Goal: Transaction & Acquisition: Obtain resource

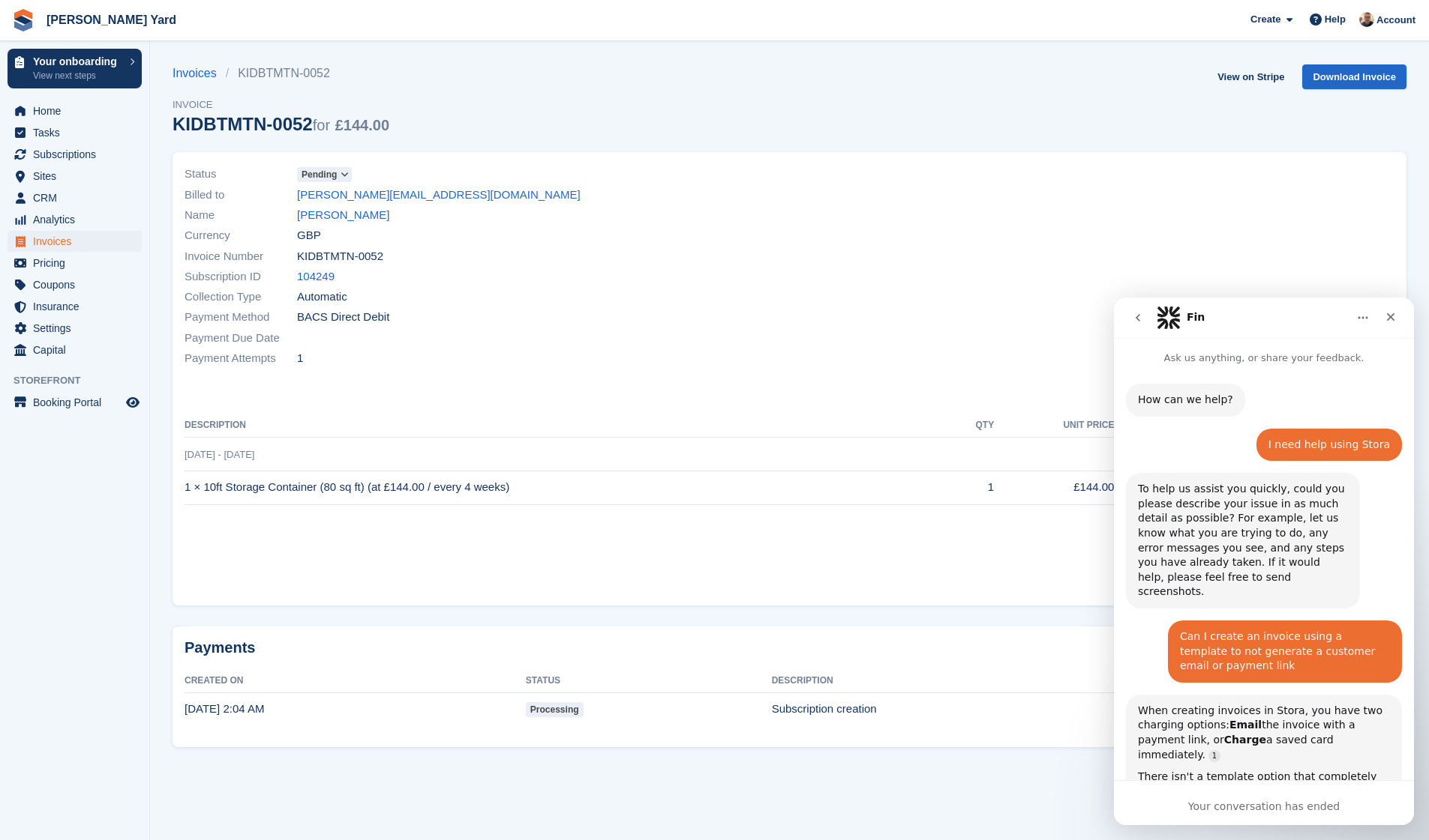
scroll to position [2, 0]
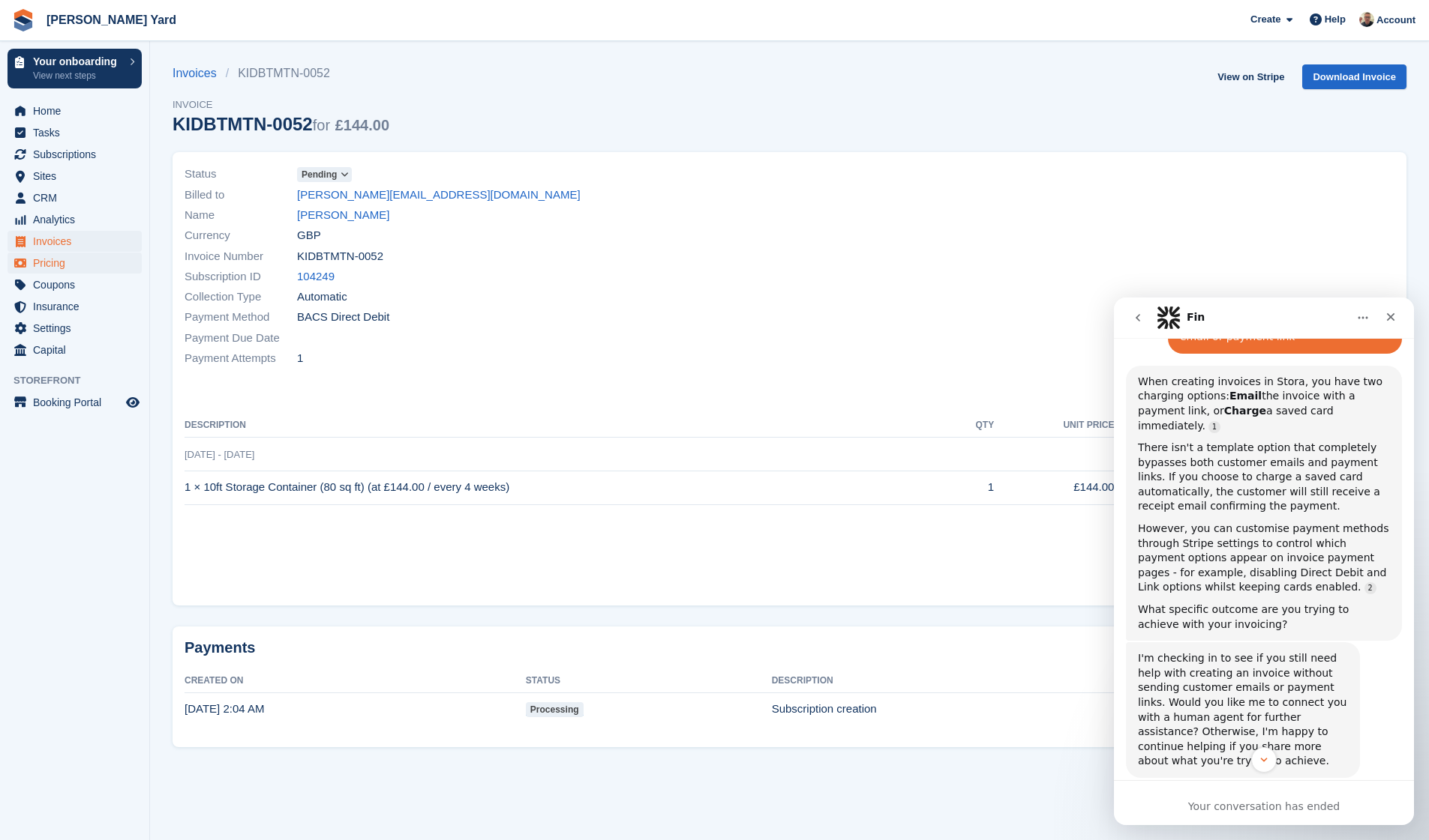
click at [40, 257] on span "Pricing" at bounding box center [77, 263] width 90 height 21
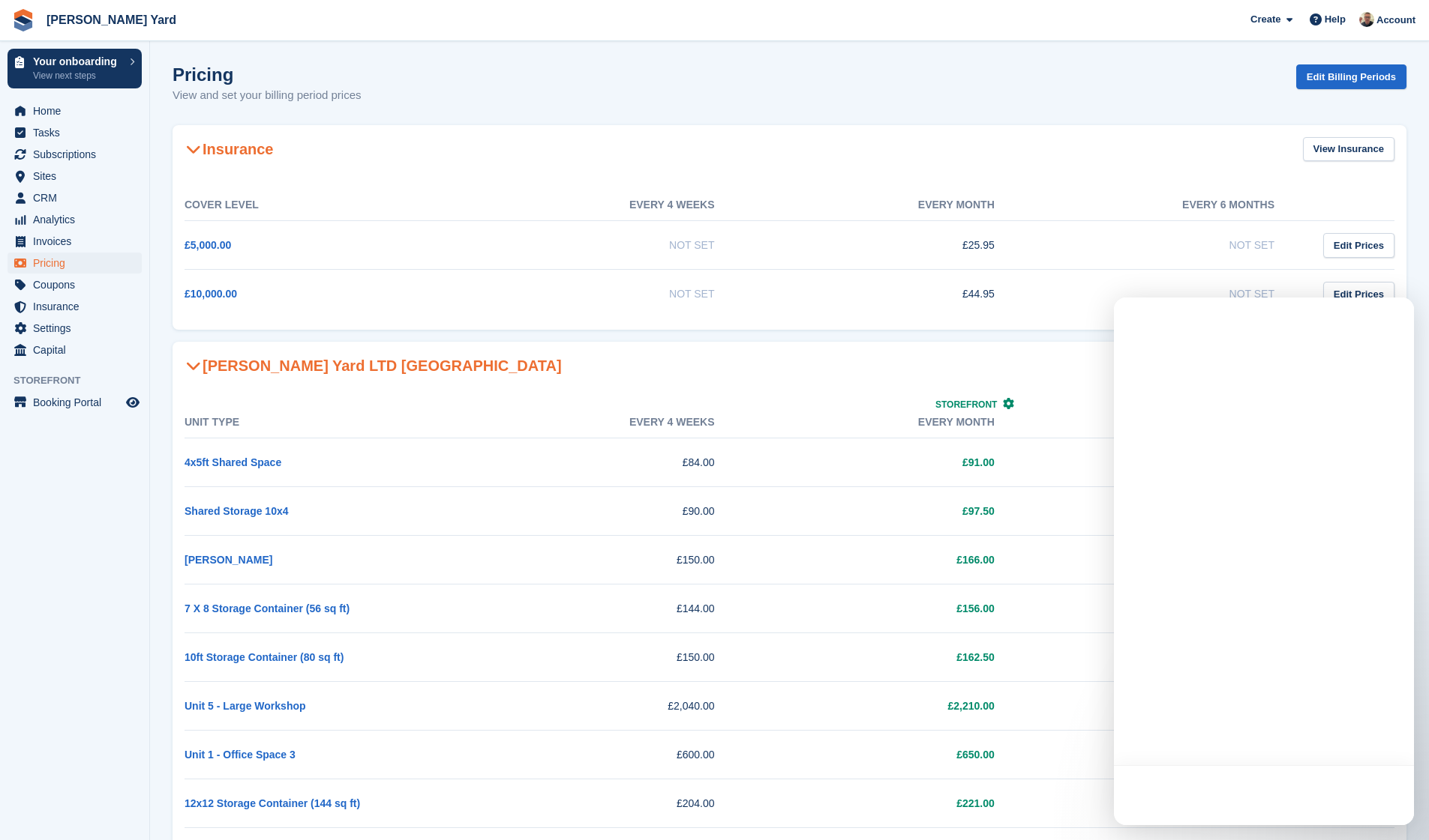
click at [51, 245] on span "Invoices" at bounding box center [77, 242] width 90 height 21
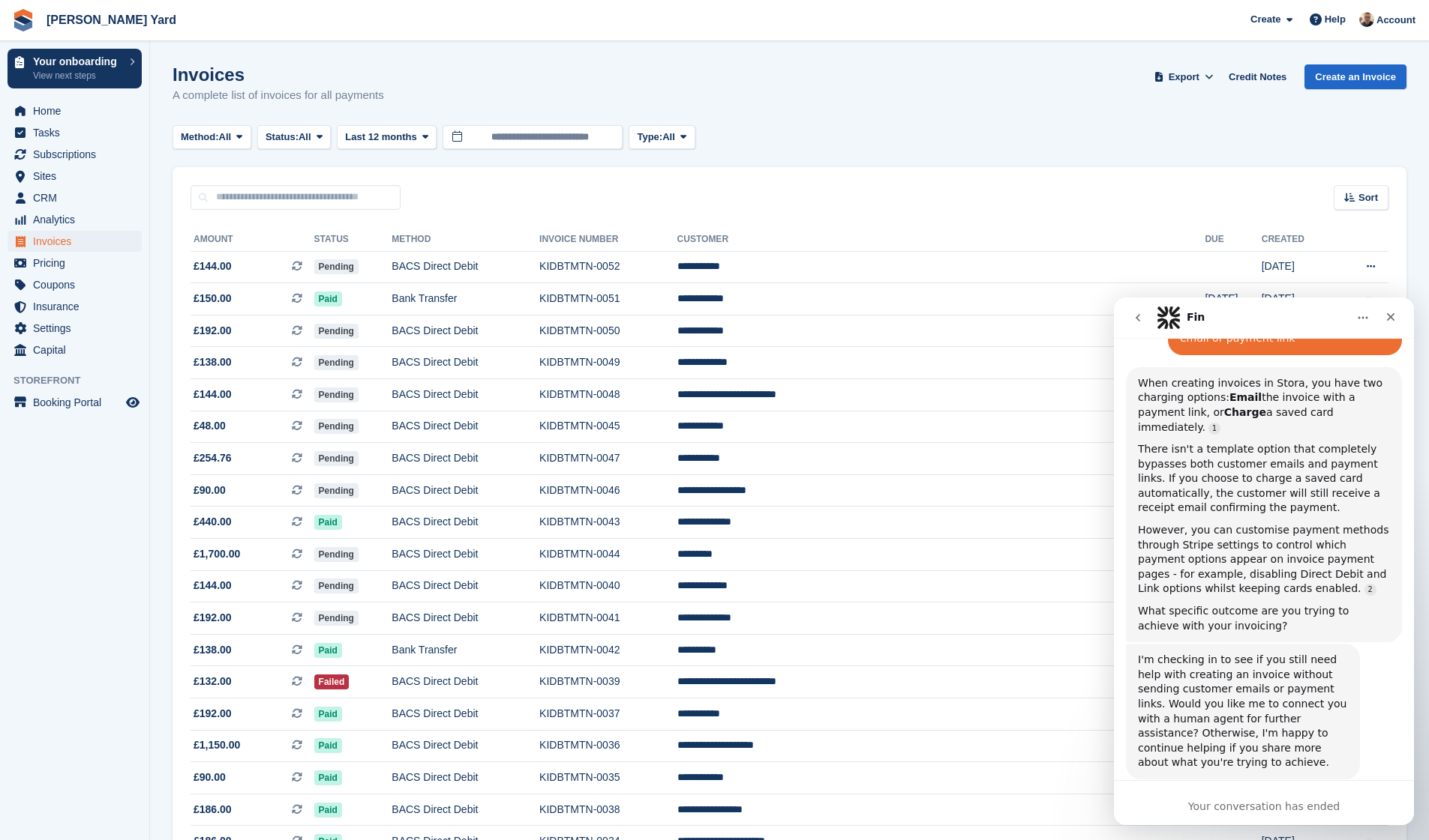
click at [1139, 319] on icon "go back" at bounding box center [1138, 318] width 5 height 8
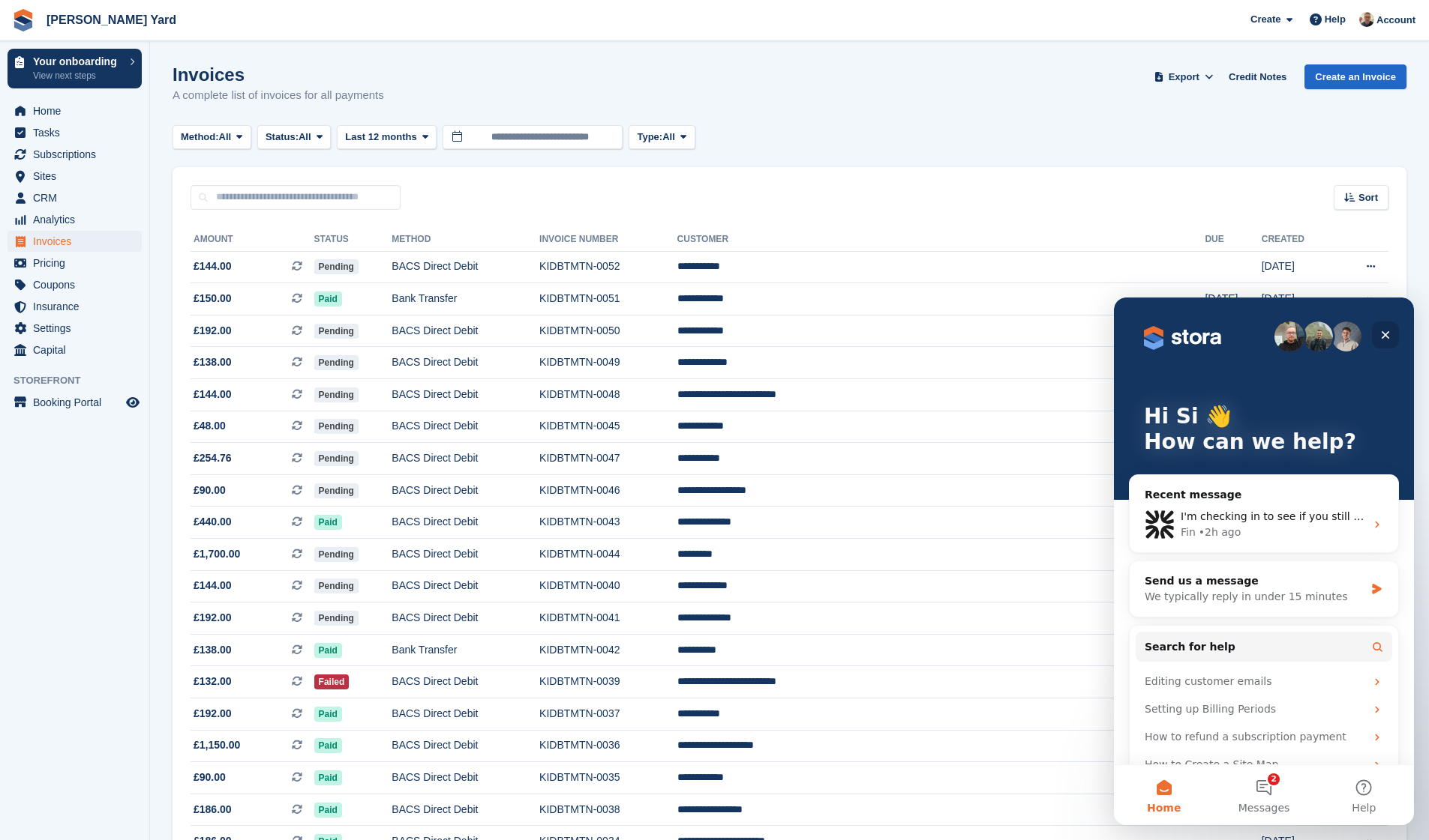
click at [1386, 339] on icon "Close" at bounding box center [1385, 335] width 12 height 12
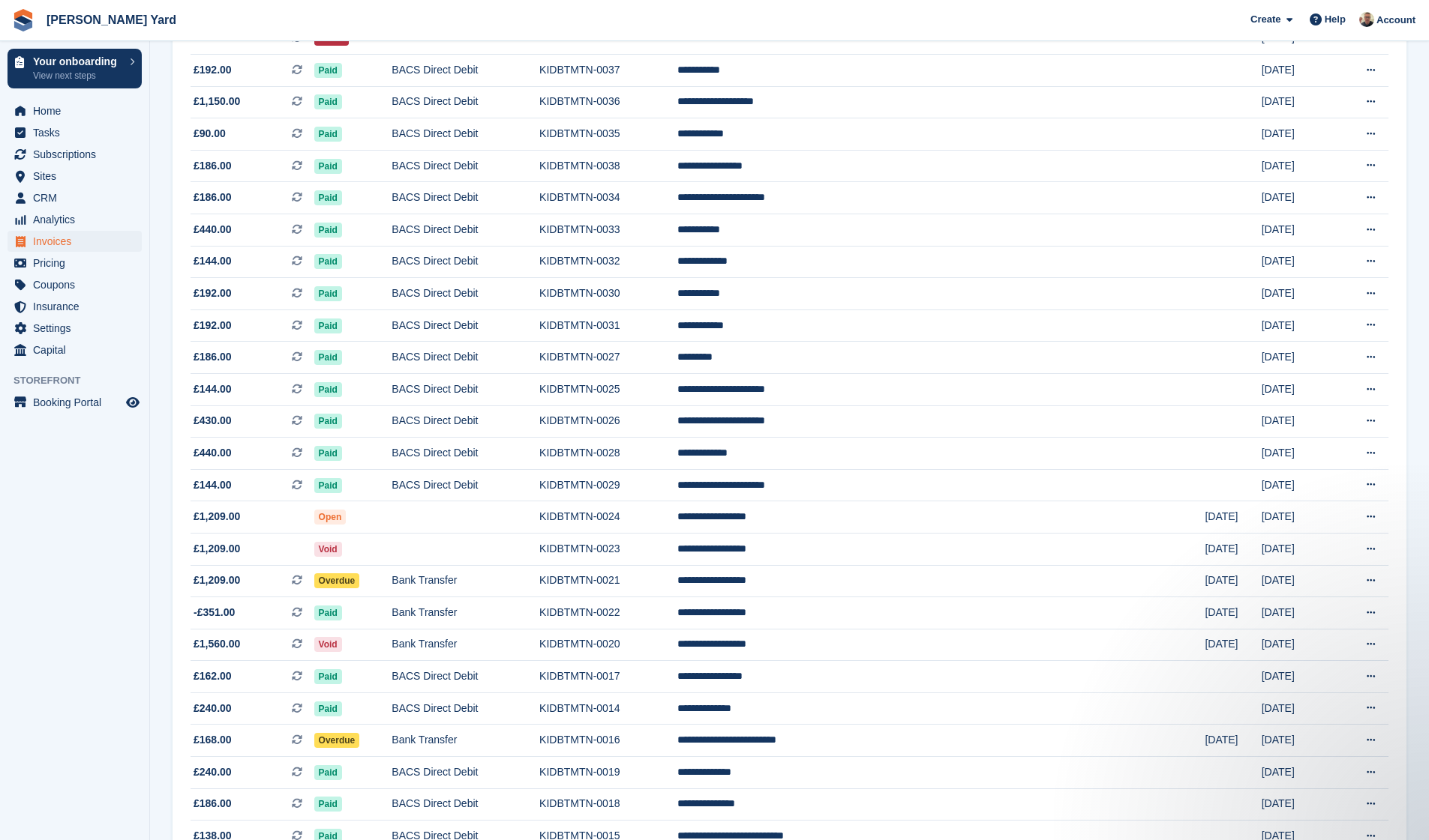
scroll to position [645, 0]
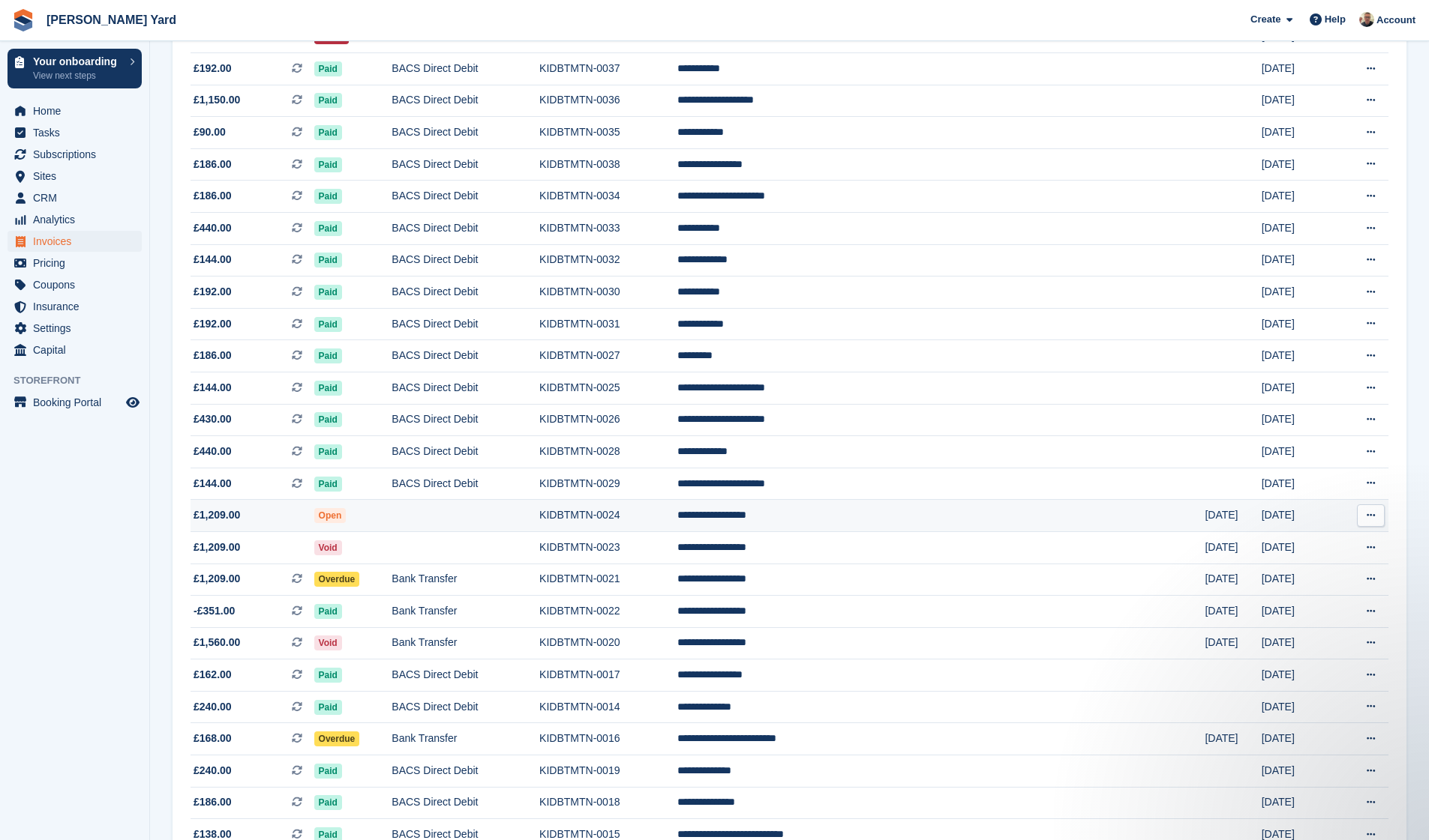
click at [539, 532] on td at bounding box center [465, 516] width 148 height 32
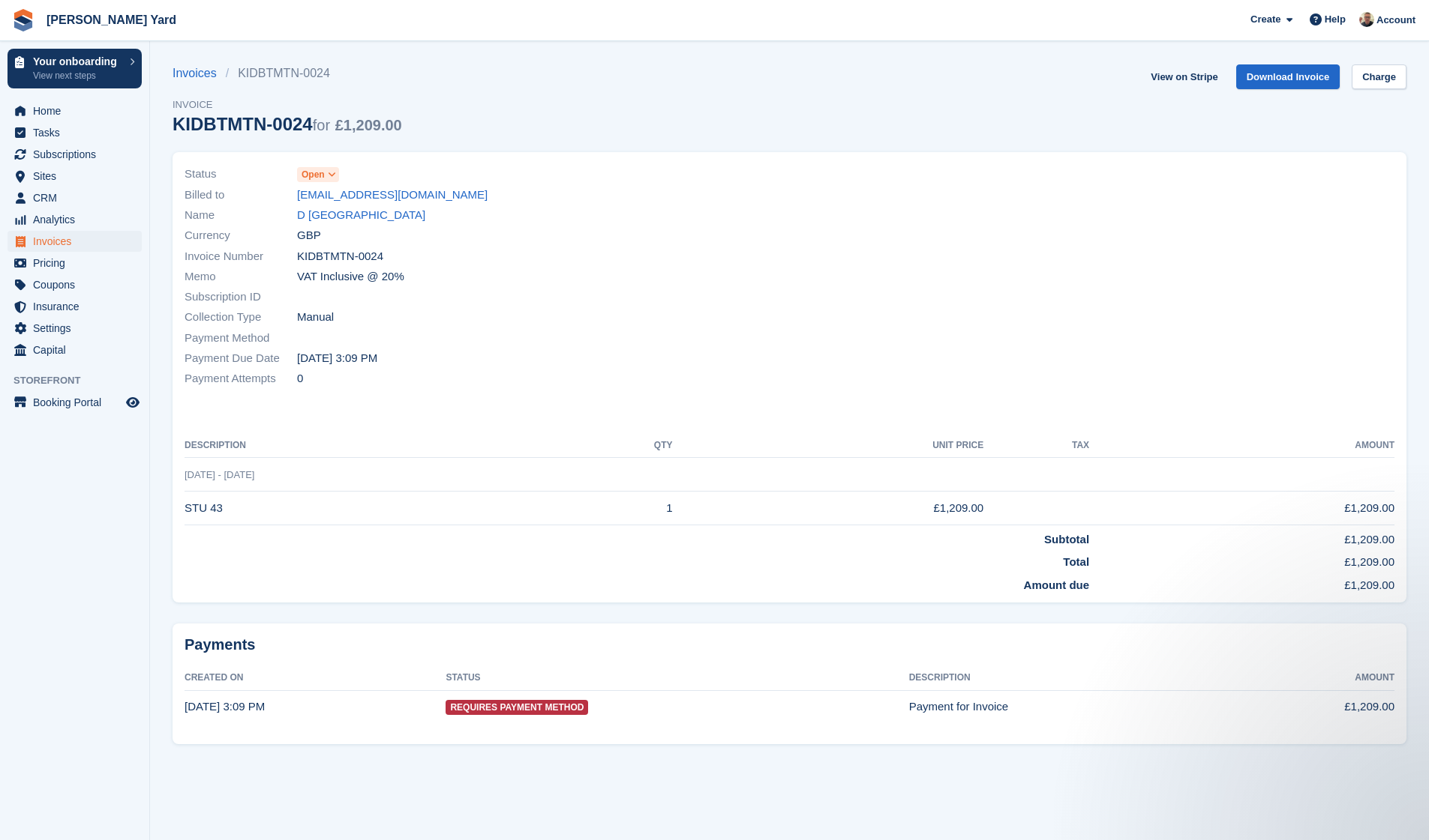
drag, startPoint x: 316, startPoint y: 124, endPoint x: 176, endPoint y: 119, distance: 140.1
click at [176, 119] on div "KIDBTMTN-0024 for £1,209.00" at bounding box center [287, 124] width 229 height 20
copy div "KIDBTMTN-0024"
click at [1308, 70] on link "Download Invoice" at bounding box center [1289, 77] width 105 height 25
click at [195, 76] on link "Invoices" at bounding box center [198, 74] width 53 height 18
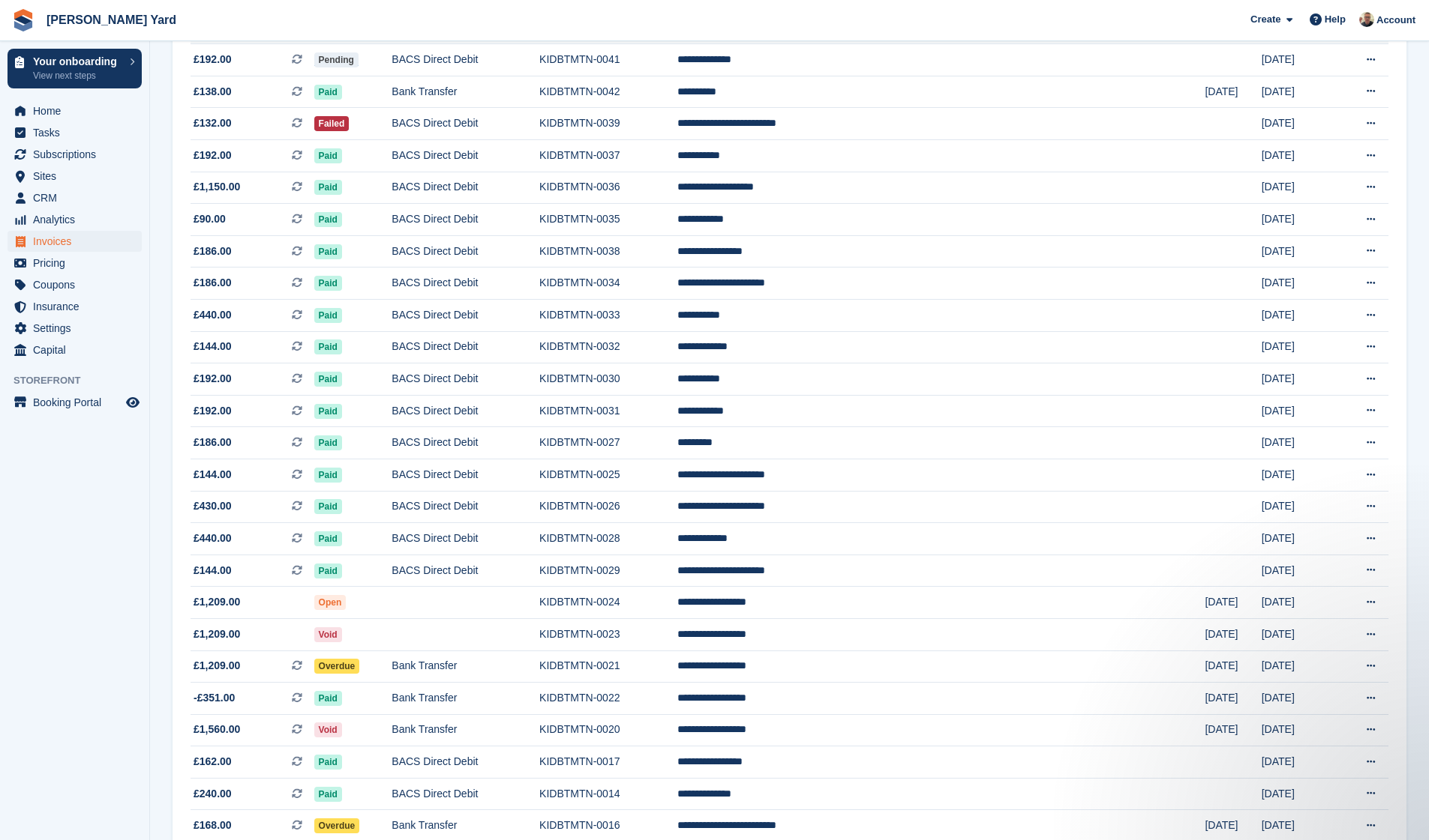
scroll to position [559, 0]
click at [227, 610] on span "£1,209.00" at bounding box center [217, 601] width 46 height 15
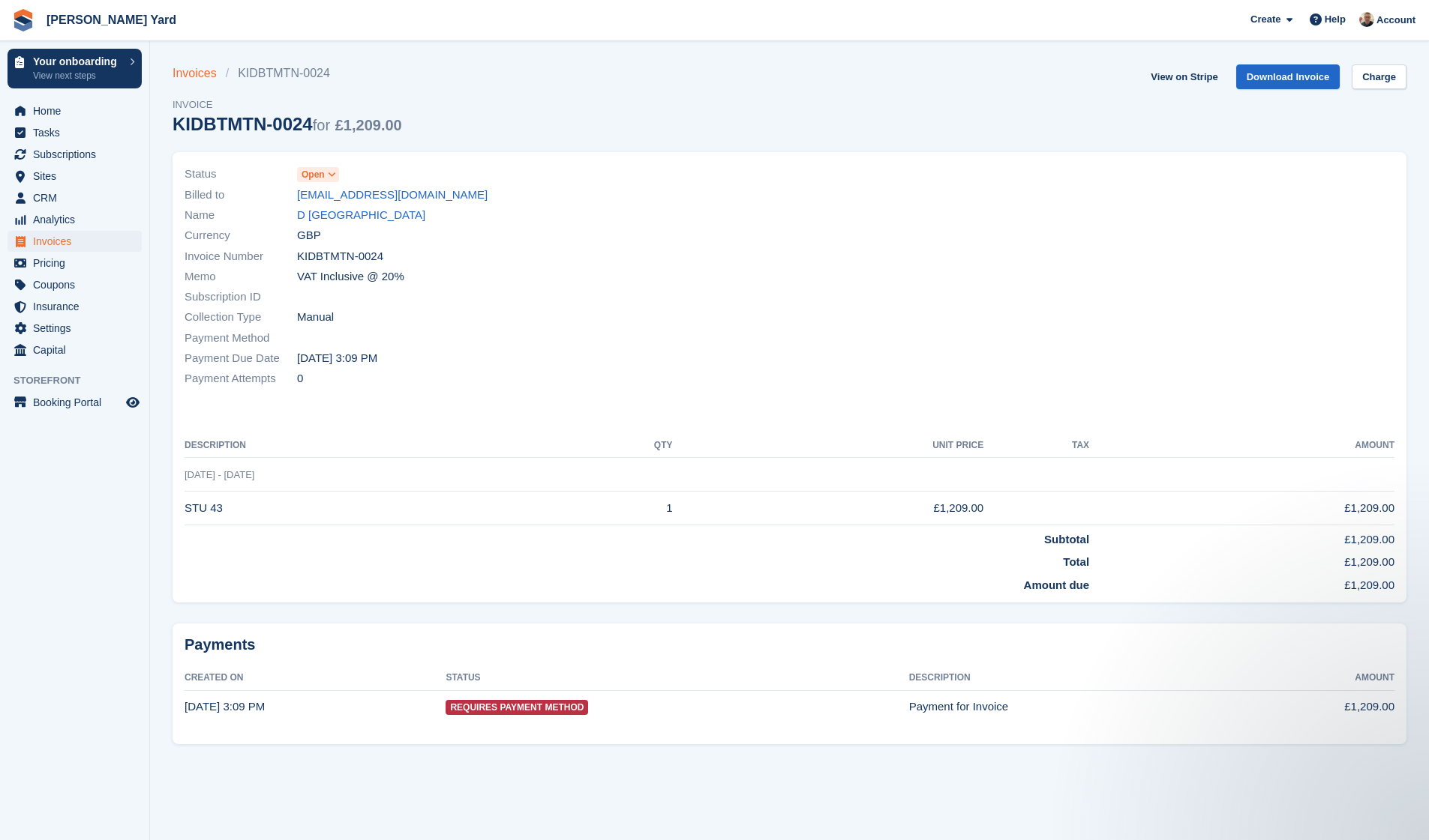
click at [211, 68] on link "Invoices" at bounding box center [198, 74] width 53 height 18
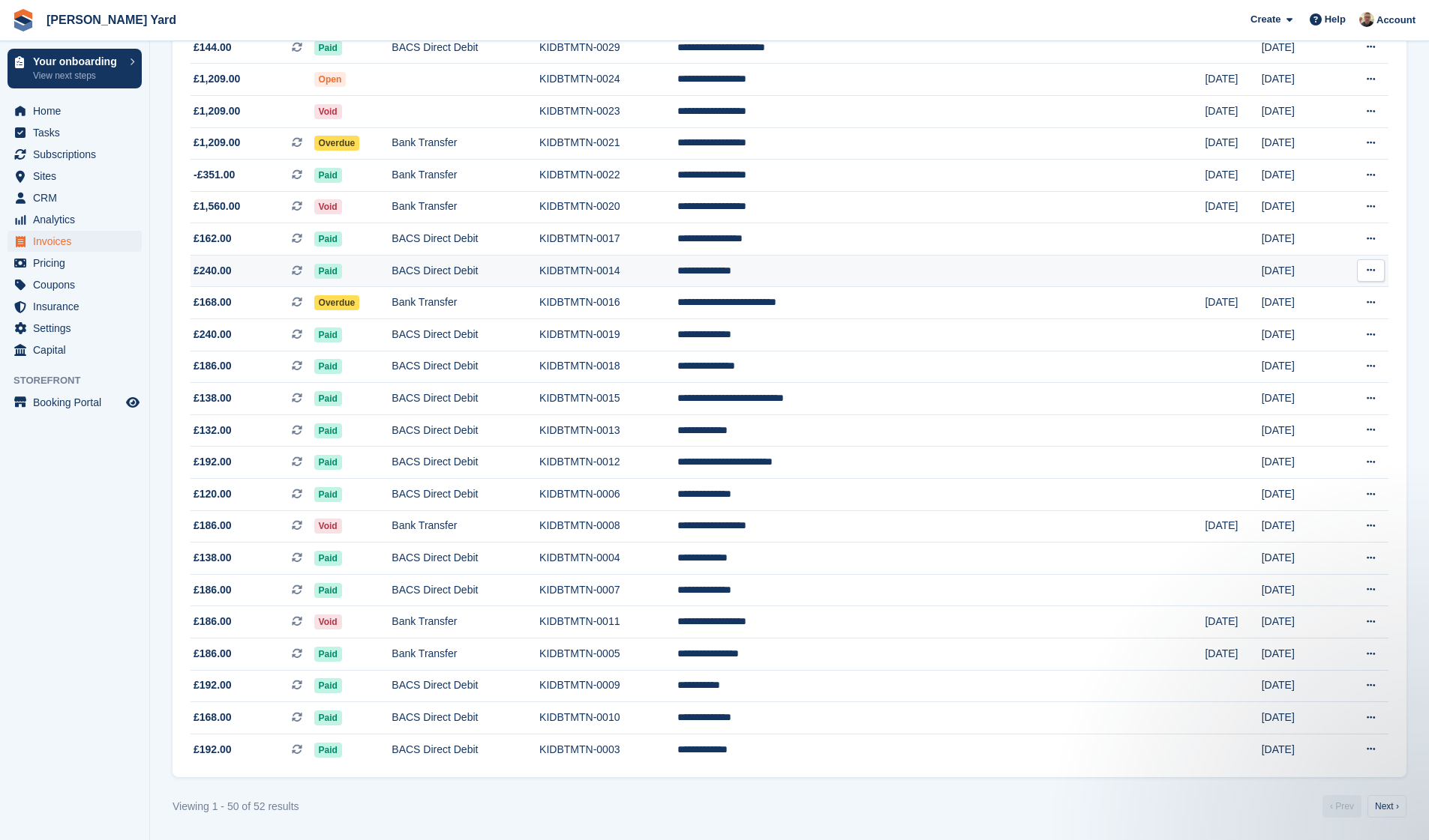
scroll to position [1120, 0]
click at [392, 128] on td "Overdue" at bounding box center [353, 143] width 78 height 32
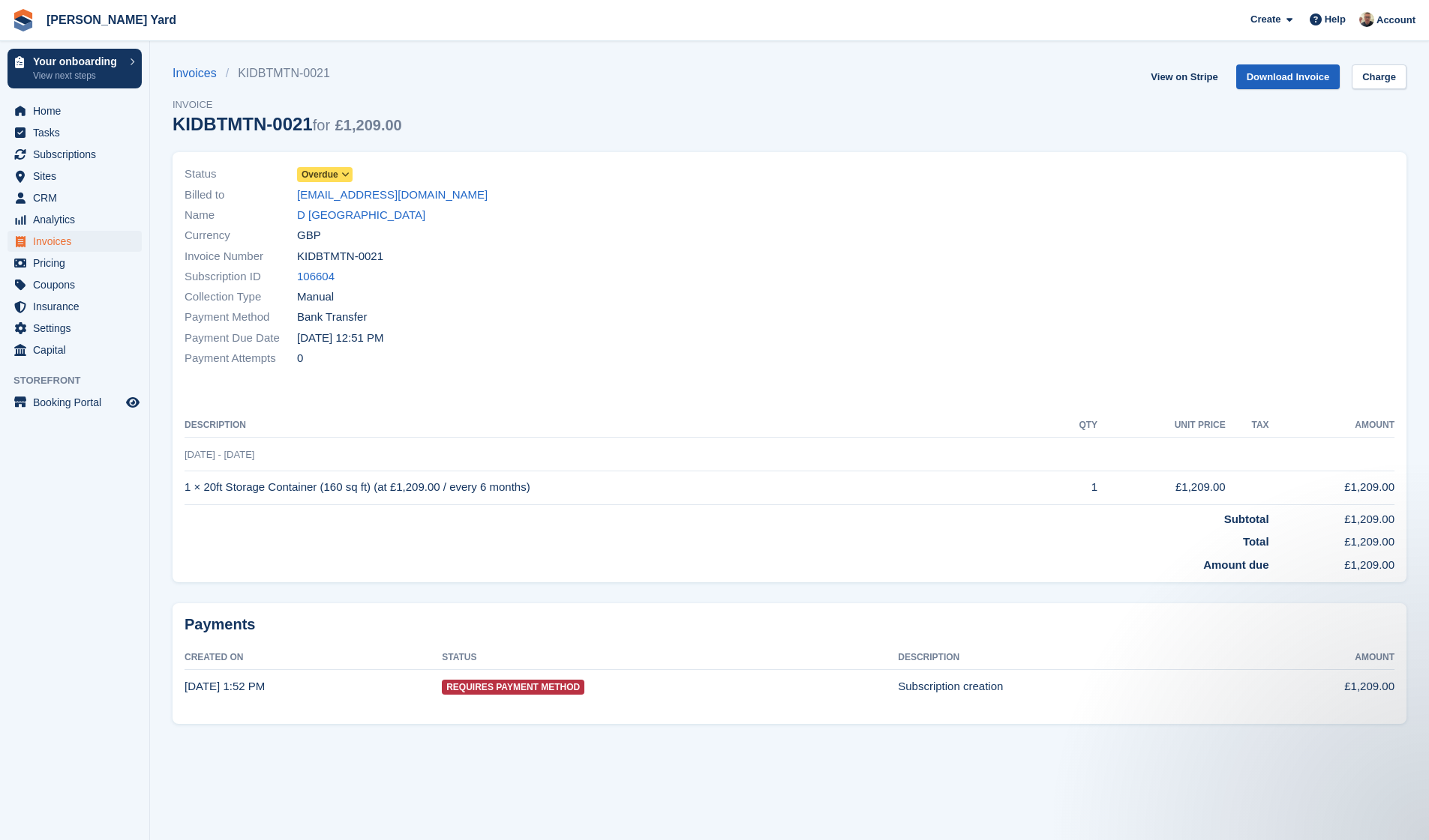
click at [1307, 72] on link "Download Invoice" at bounding box center [1289, 77] width 105 height 25
drag, startPoint x: 315, startPoint y: 125, endPoint x: 176, endPoint y: 125, distance: 139.0
click at [176, 125] on div "KIDBTMTN-0021 for £1,209.00" at bounding box center [287, 124] width 229 height 20
copy div "KIDBTMTN-0021"
drag, startPoint x: 578, startPoint y: 484, endPoint x: 185, endPoint y: 484, distance: 393.0
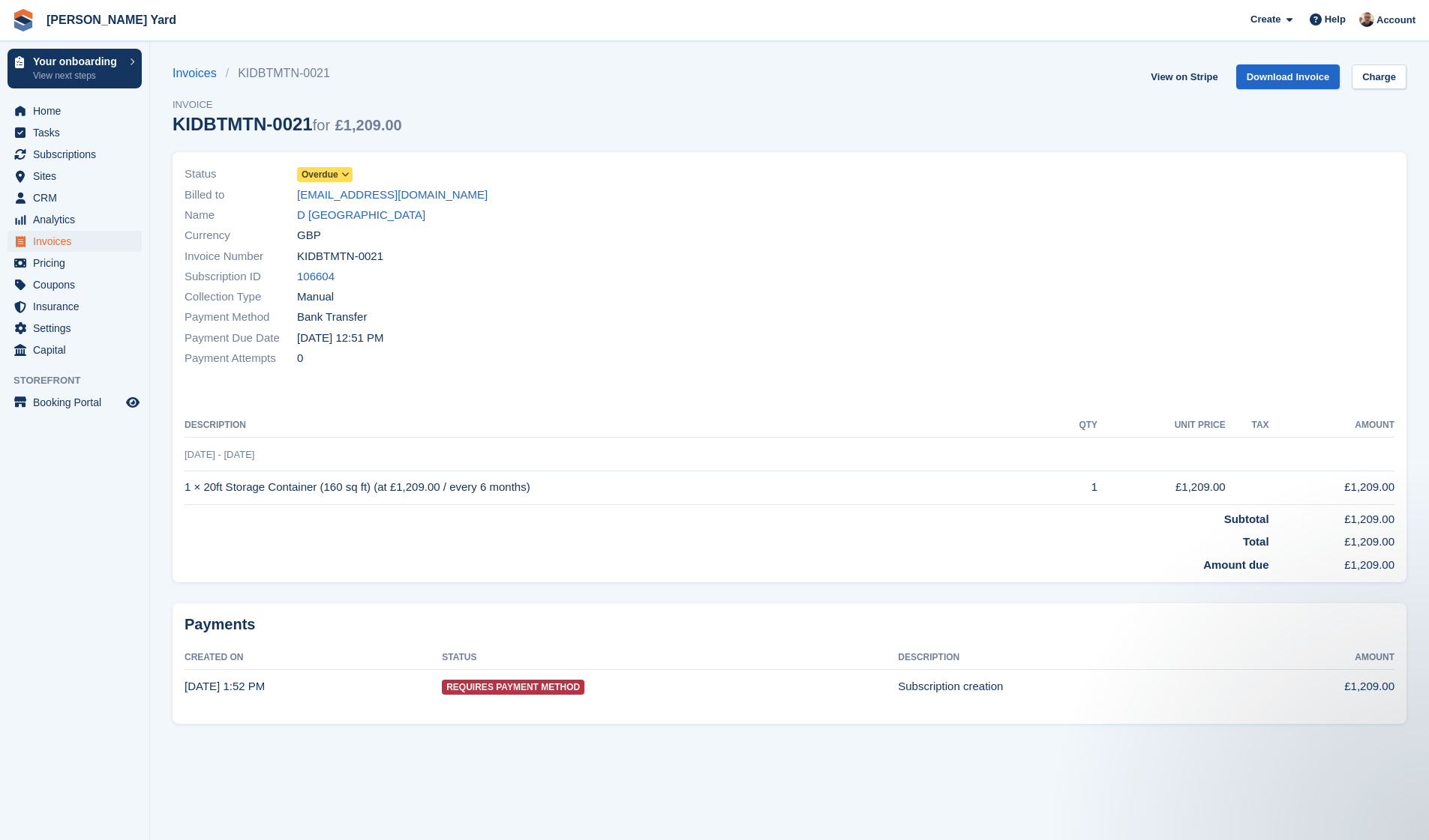
click at [185, 484] on td "1 × 20ft Storage Container (160 sq ft) (at £1,209.00 / every 6 months)" at bounding box center [618, 487] width 867 height 34
copy td "1 × 20ft Storage Container (160 sq ft) (at £1,209.00 / every 6 months)"
